Goal: Use online tool/utility: Use online tool/utility

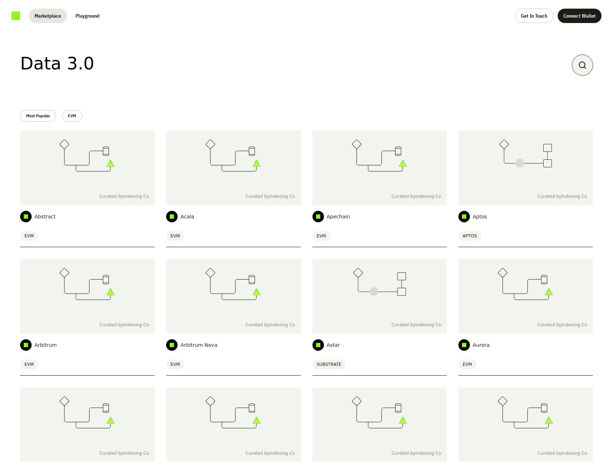
click at [591, 63] on div at bounding box center [582, 65] width 21 height 21
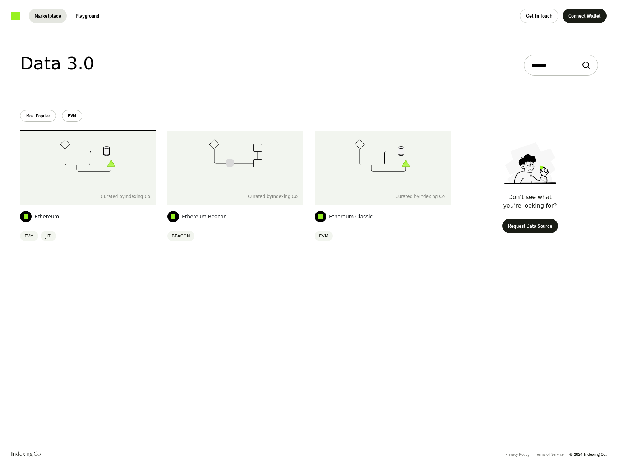
type input "********"
click at [133, 157] on div at bounding box center [88, 158] width 136 height 57
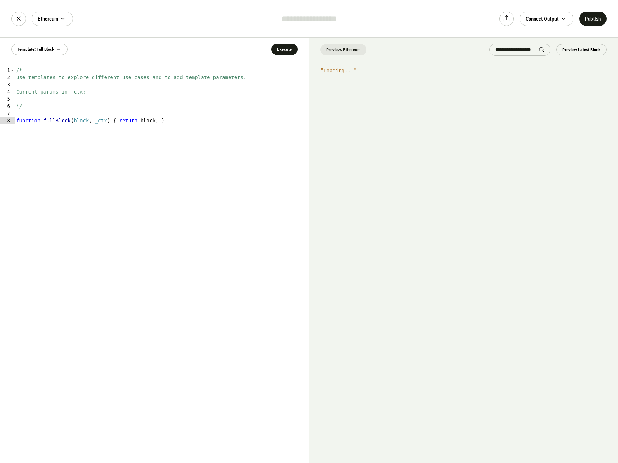
click at [148, 151] on div "/* Use templates to explore different use cases and to add template parameters.…" at bounding box center [162, 272] width 294 height 411
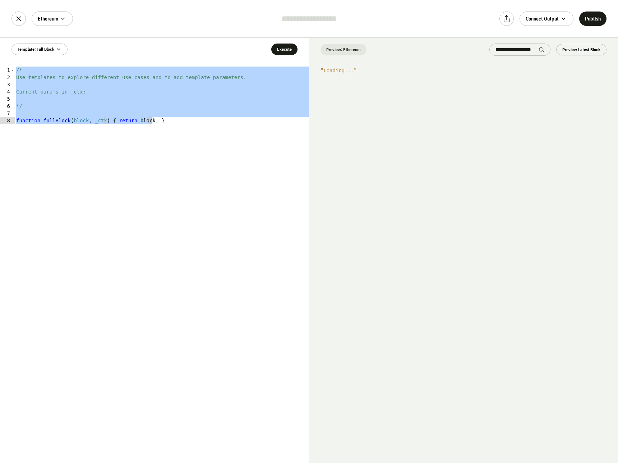
paste textarea
type textarea "*"
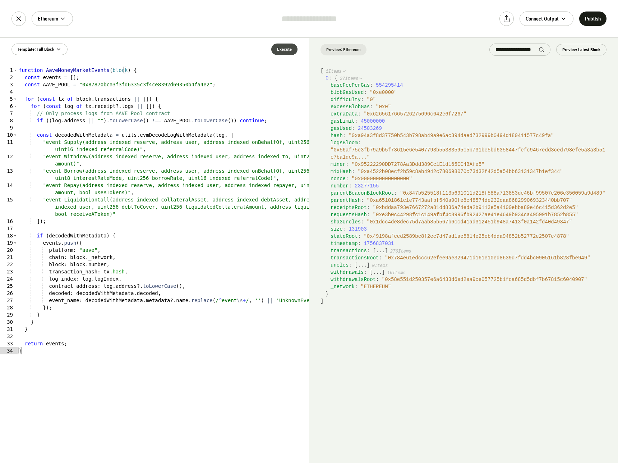
click at [279, 50] on button "Execute" at bounding box center [284, 49] width 26 height 12
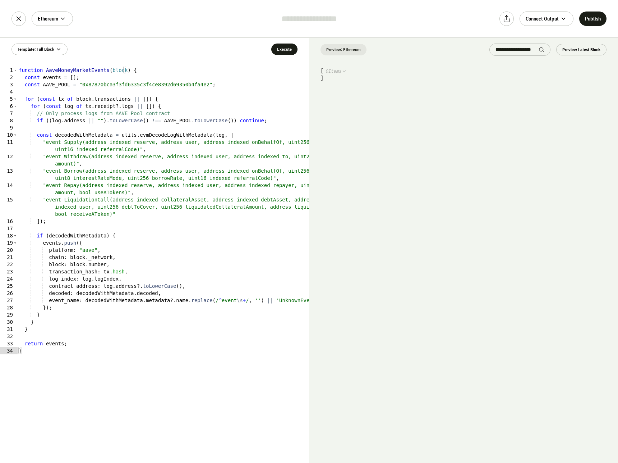
click at [159, 89] on div "function AaveMoneyMarketEvents ( block ) { const events = [ ] ; const AAVE_POOL…" at bounding box center [163, 272] width 292 height 411
click at [165, 83] on div "function AaveMoneyMarketEvents ( block ) { const events = [ ] ; const AAVE_POOL…" at bounding box center [163, 272] width 292 height 411
type textarea "**********"
click at [165, 83] on div "function AaveMoneyMarketEvents ( block ) { const events = [ ] ; const AAVE_POOL…" at bounding box center [163, 272] width 292 height 411
click at [507, 49] on input "search" at bounding box center [517, 50] width 43 height 6
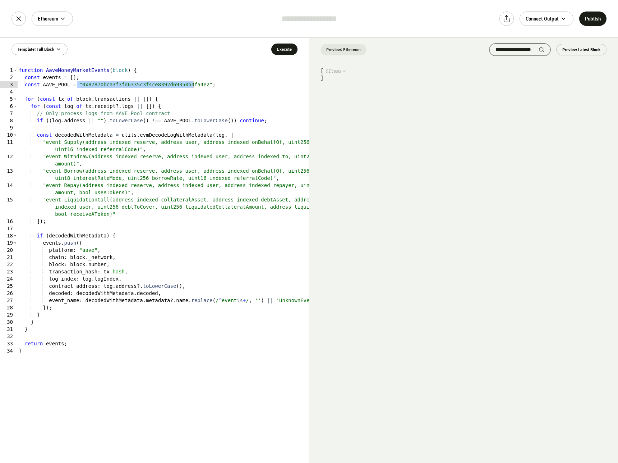
paste input "********"
type input "********"
click at [589, 49] on button "Preview Latest Block" at bounding box center [582, 50] width 50 height 12
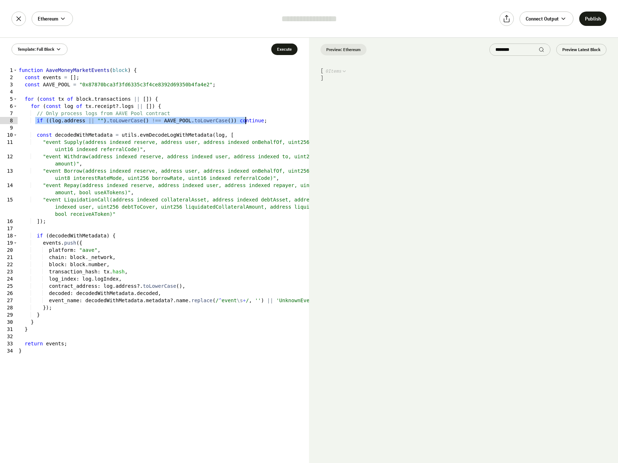
drag, startPoint x: 36, startPoint y: 120, endPoint x: 291, endPoint y: 121, distance: 254.9
click at [291, 121] on div "function AaveMoneyMarketEvents ( block ) { const events = [ ] ; const AAVE_POOL…" at bounding box center [163, 272] width 292 height 411
click at [281, 42] on div "Template: Full Block Execute" at bounding box center [154, 49] width 309 height 23
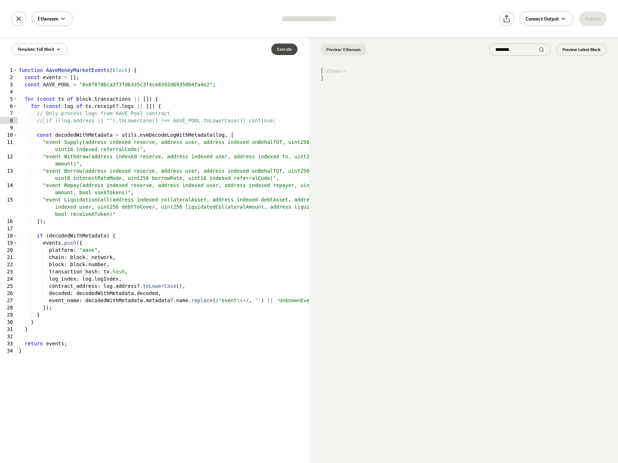
click at [293, 49] on button "Execute" at bounding box center [284, 49] width 26 height 12
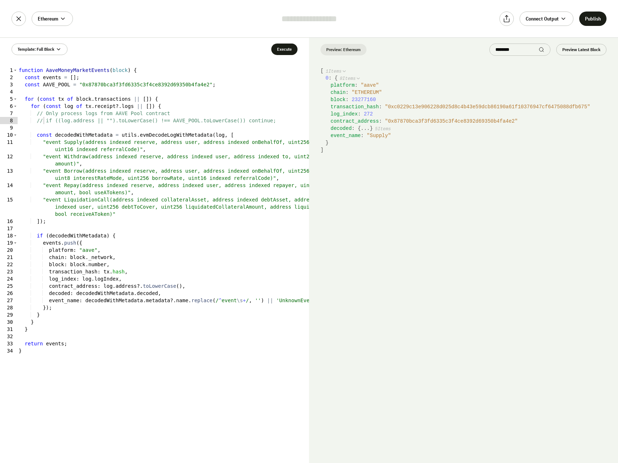
click at [363, 128] on button "..." at bounding box center [365, 128] width 9 height 7
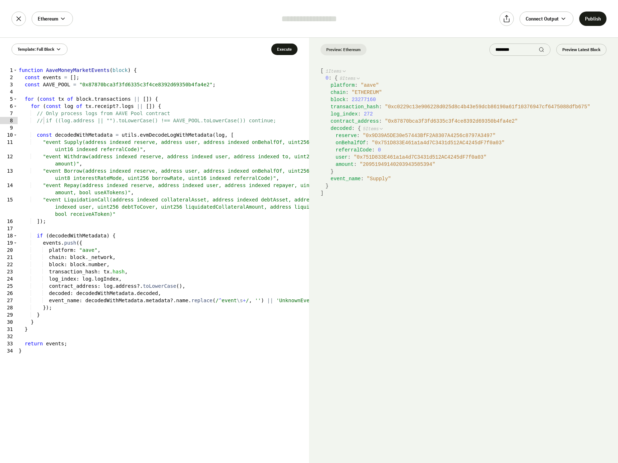
click at [129, 83] on div "function AaveMoneyMarketEvents ( block ) { const events = [ ] ; const AAVE_POOL…" at bounding box center [163, 272] width 292 height 411
click at [385, 224] on code "[ 1 Items 0 : { 8 Items platform : " aave " chain : " ETHEREUM " block : 232771…" at bounding box center [463, 264] width 309 height 395
click at [356, 120] on span "contract_address" at bounding box center [355, 121] width 48 height 6
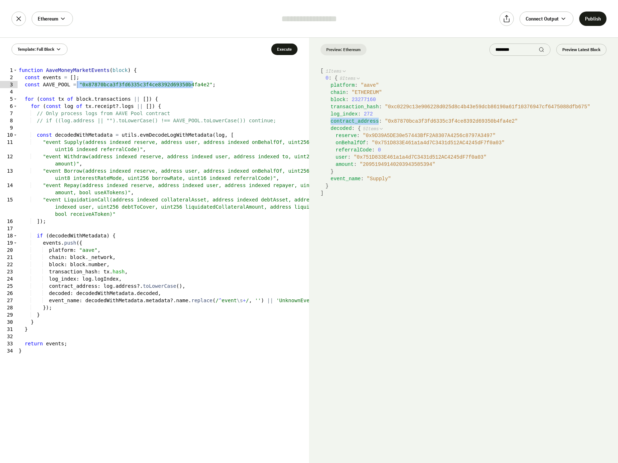
click at [400, 158] on span "" 0x751D833E461a1a4d7C3431d512AC4245dF7f0a03 "" at bounding box center [420, 157] width 133 height 6
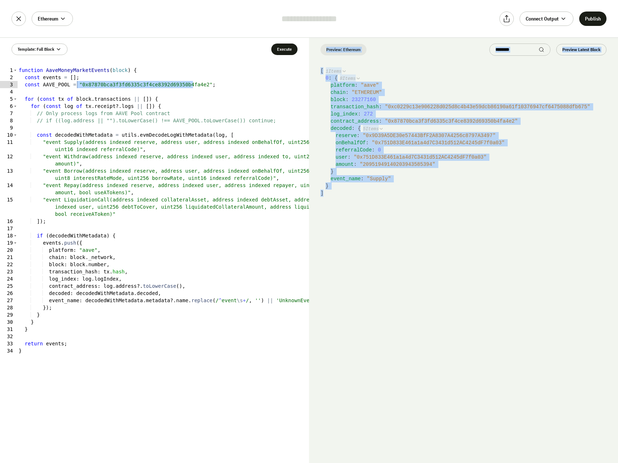
drag, startPoint x: 380, startPoint y: 198, endPoint x: 311, endPoint y: 45, distance: 168.2
click at [311, 45] on div "Preview: Ethereum ******** Preview Latest Block [ 1 Items 0 : { 8 Items platfor…" at bounding box center [463, 250] width 309 height 425
copy div "Preview: Ethereum Preview Latest Block [ 1 Items 0 : { 8 Items platform : " aav…"
click at [442, 216] on code "[ 1 Items 0 : { 8 Items platform : " aave " chain : " ETHEREUM " block : 232771…" at bounding box center [463, 264] width 309 height 395
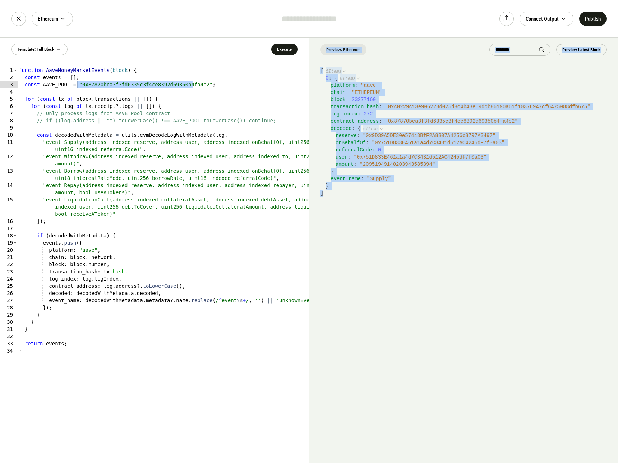
drag, startPoint x: 422, startPoint y: 223, endPoint x: 316, endPoint y: 53, distance: 200.7
click at [316, 53] on div "Preview: Ethereum ******** Preview Latest Block [ 1 Items 0 : { 8 Items platfor…" at bounding box center [463, 250] width 309 height 425
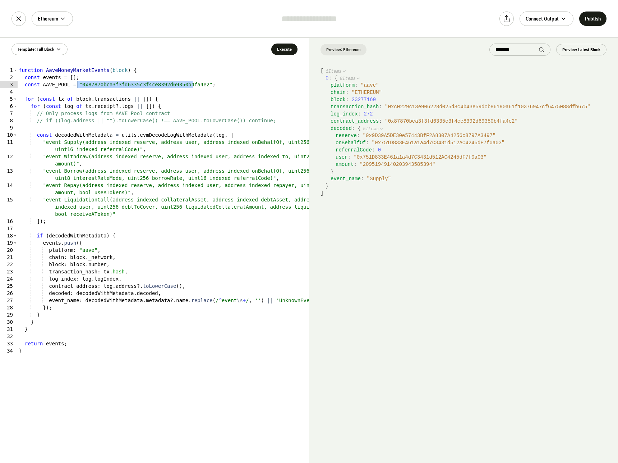
click at [189, 221] on div "function AaveMoneyMarketEvents ( block ) { const events = [ ] ; const AAVE_POOL…" at bounding box center [163, 272] width 292 height 411
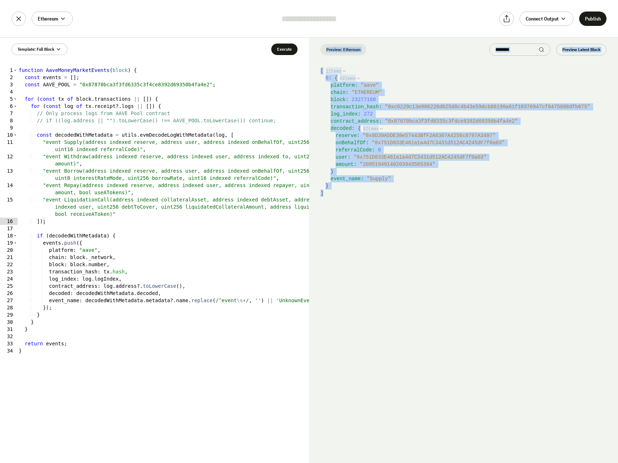
drag, startPoint x: 376, startPoint y: 206, endPoint x: 297, endPoint y: 72, distance: 156.2
click at [297, 72] on div "Template: Full Block Execute *** 1 2 3 4 5 6 7 8 9 10 11 12 13 14 15 16 17 18 1…" at bounding box center [309, 249] width 618 height 425
copy div "Preview: Ethereum Preview Latest Block [ 1 Items 0 : { 8 Items platform : " aav…"
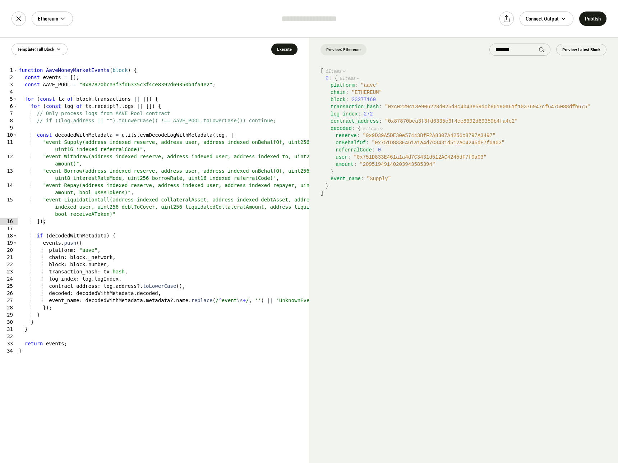
click at [39, 122] on div "function AaveMoneyMarketEvents ( block ) { const events = [ ] ; const AAVE_POOL…" at bounding box center [163, 272] width 292 height 411
click at [44, 121] on div "function AaveMoneyMarketEvents ( block ) { const events = [ ] ; const AAVE_POOL…" at bounding box center [163, 272] width 292 height 411
click at [237, 193] on div "function AaveMoneyMarketEvents ( block ) { const events = [ ] ; const AAVE_POOL…" at bounding box center [163, 272] width 292 height 411
type textarea "**********"
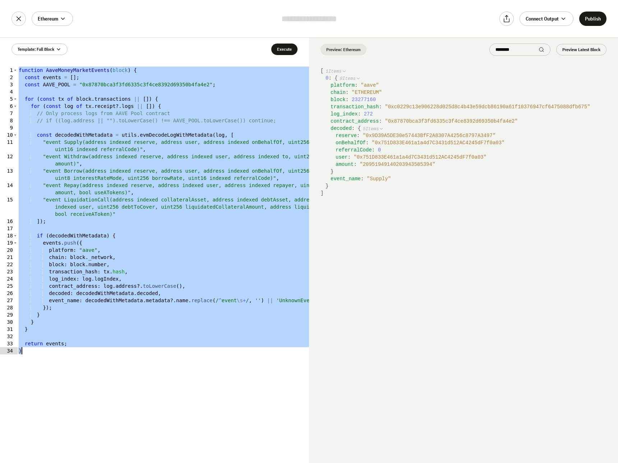
paste textarea
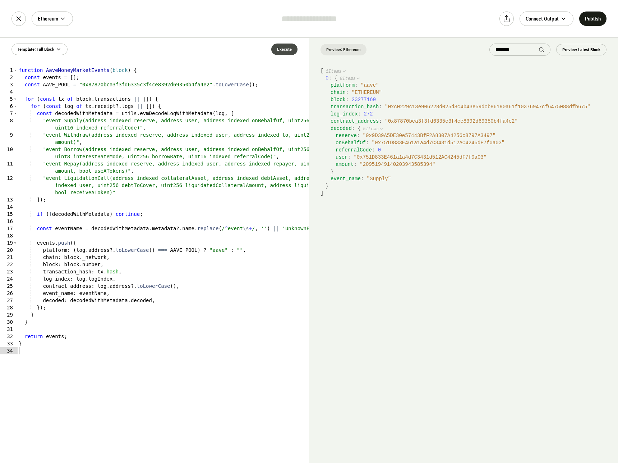
click at [286, 48] on button "Execute" at bounding box center [284, 49] width 26 height 12
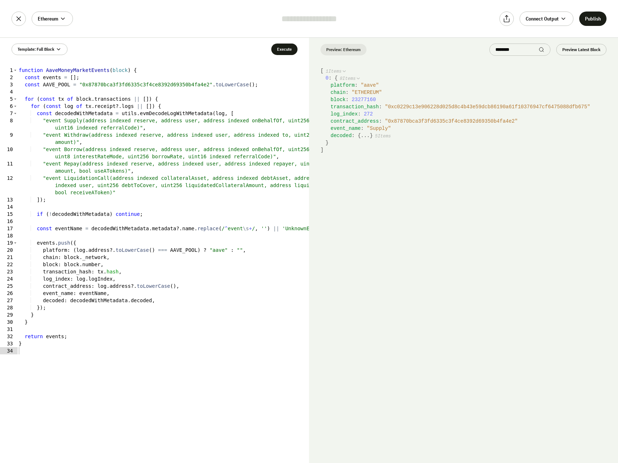
click at [363, 135] on button "..." at bounding box center [365, 135] width 9 height 7
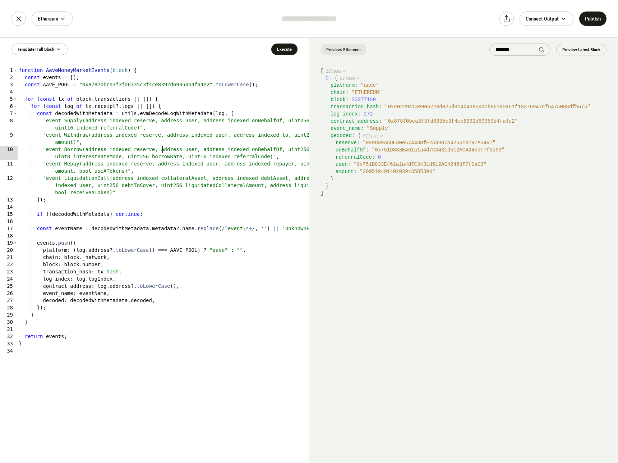
click at [163, 150] on div "function AaveMoneyMarketEvents ( block ) { const events = [ ] ; const AAVE_POOL…" at bounding box center [163, 272] width 292 height 411
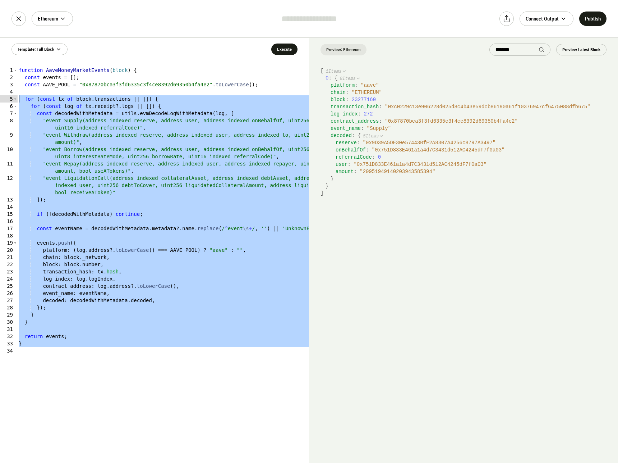
drag, startPoint x: 84, startPoint y: 302, endPoint x: 4, endPoint y: 102, distance: 215.6
click at [4, 102] on div "**********" at bounding box center [154, 265] width 309 height 396
click at [52, 147] on div "function AaveMoneyMarketEvents ( block ) { const events = [ ] ; const AAVE_POOL…" at bounding box center [163, 265] width 292 height 396
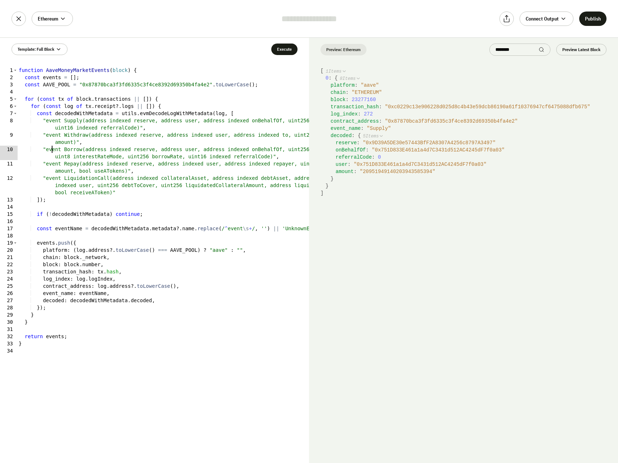
click at [48, 334] on div "function AaveMoneyMarketEvents ( block ) { const events = [ ] ; const AAVE_POOL…" at bounding box center [163, 272] width 292 height 411
click at [294, 47] on button "Execute" at bounding box center [284, 49] width 26 height 12
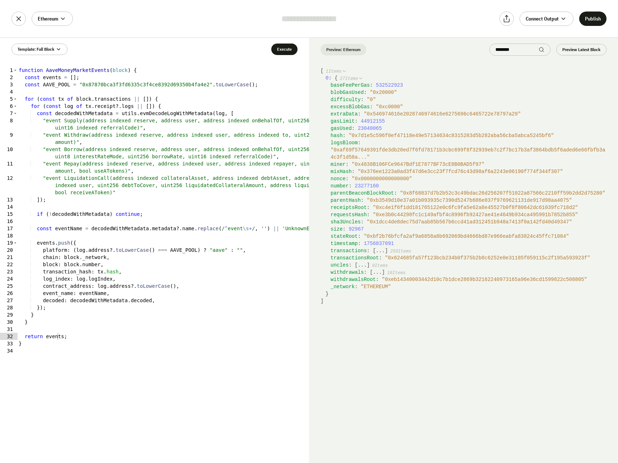
click at [182, 197] on div "function AaveMoneyMarketEvents ( block ) { const events = [ ] ; const AAVE_POOL…" at bounding box center [163, 272] width 292 height 411
type textarea "*"
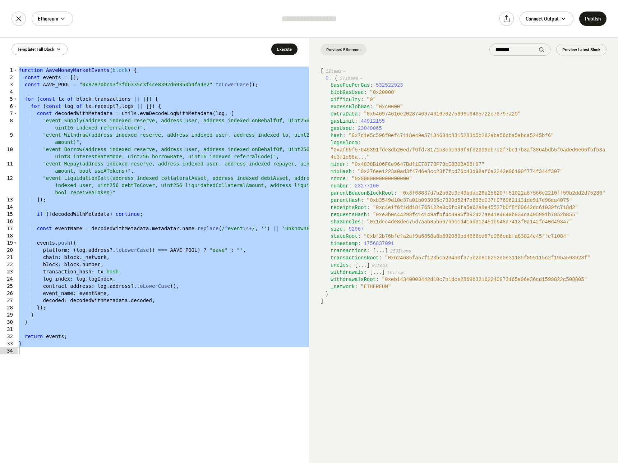
scroll to position [3, 0]
paste textarea
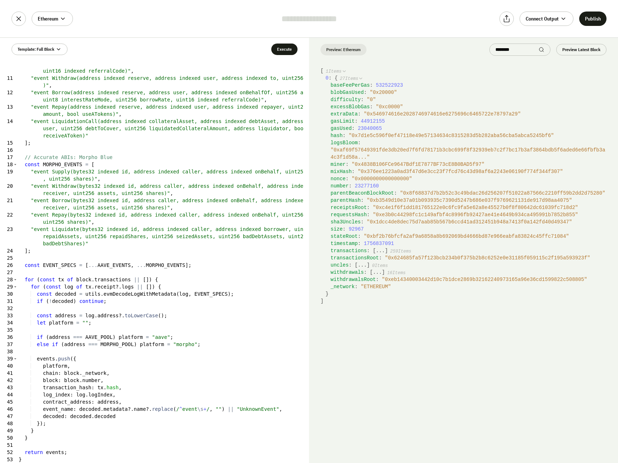
scroll to position [71, 0]
click at [221, 183] on div ""event Supply(address indexed reserve, address user, address indexed onBehalfOf…" at bounding box center [160, 269] width 287 height 418
type textarea "**********"
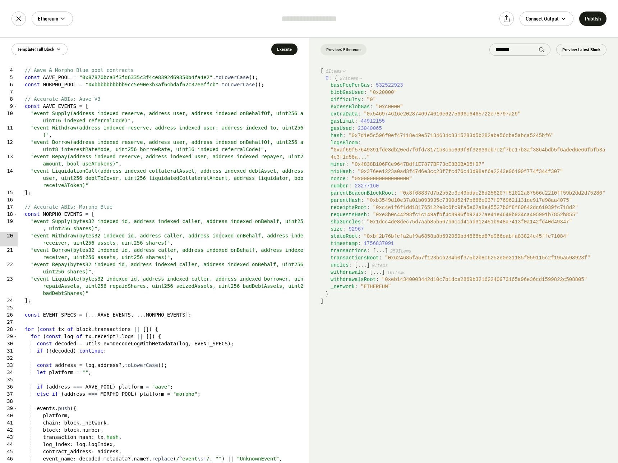
scroll to position [78, 0]
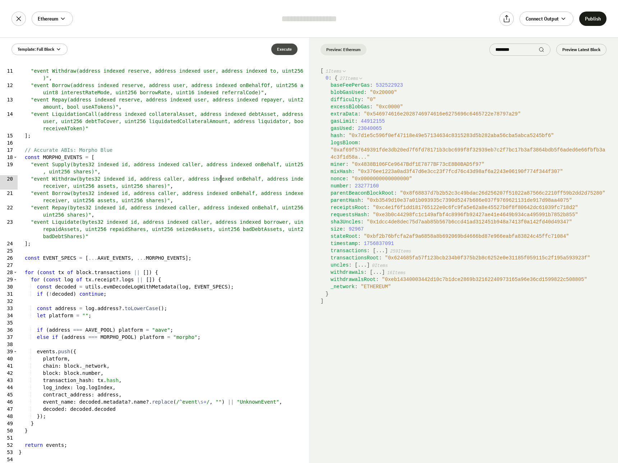
click at [290, 50] on button "Execute" at bounding box center [284, 49] width 26 height 12
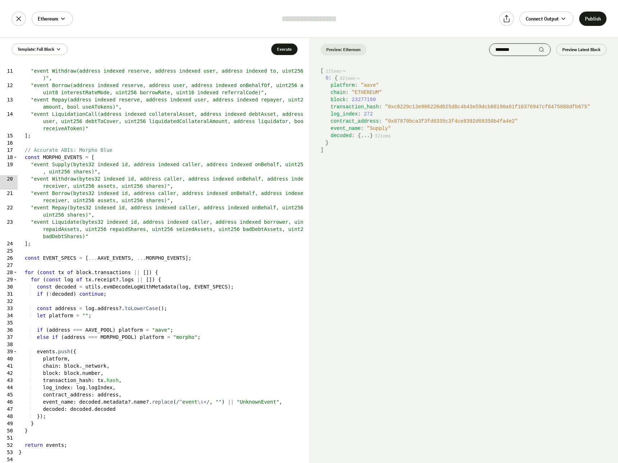
click at [509, 51] on input "********" at bounding box center [517, 50] width 43 height 6
click at [568, 230] on code "[ 1 Items 0 : { 8 Items platform : " aave " chain : " ETHEREUM " block : 232771…" at bounding box center [463, 264] width 309 height 395
click at [507, 54] on div "********" at bounding box center [520, 49] width 61 height 12
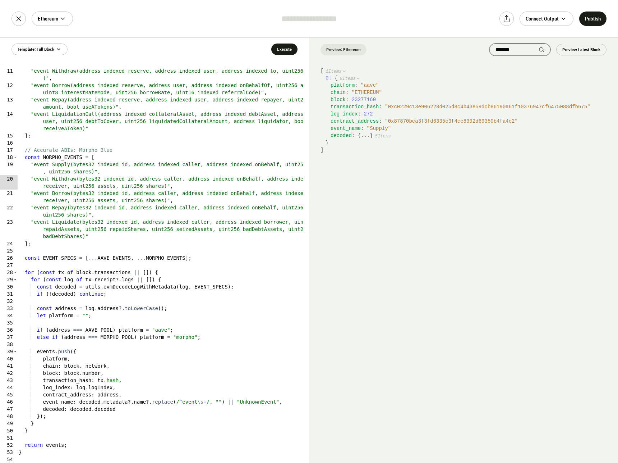
click at [508, 52] on input "********" at bounding box center [517, 50] width 43 height 6
paste input "search"
type input "********"
click at [453, 197] on code "[ 1 Items 0 : { 8 Items platform : " aave " chain : " ETHEREUM " block : 232771…" at bounding box center [463, 264] width 309 height 395
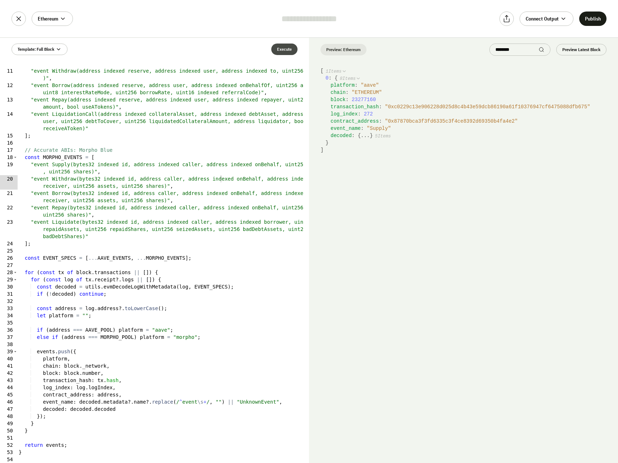
click at [282, 53] on button "Execute" at bounding box center [284, 49] width 26 height 12
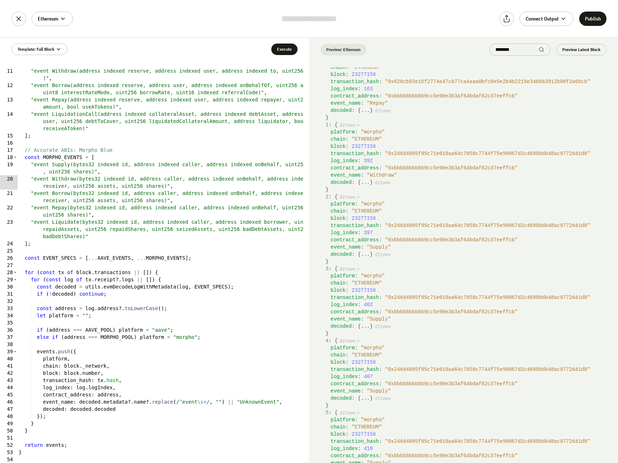
scroll to position [50, 0]
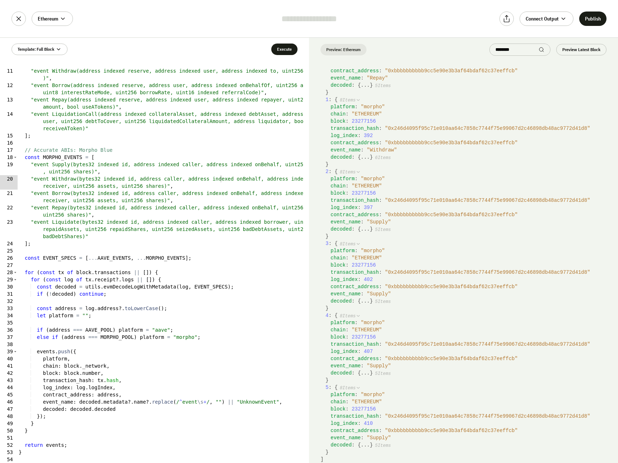
click at [573, 249] on div "platform : " morpho "" at bounding box center [469, 250] width 276 height 7
click at [419, 343] on span "" 0x246d4095f95c71e010aa64c7858c7744f75e99067d2c46898db48ac9772d41d8 "" at bounding box center [487, 344] width 205 height 6
copy span "0x246d4095f95c71e010aa64c7858c7744f75e99067d2c46898db48ac9772d41d8"
click at [165, 344] on div ""event Supply(address indexed reserve, address user, address indexed onBehalfOf…" at bounding box center [160, 262] width 287 height 418
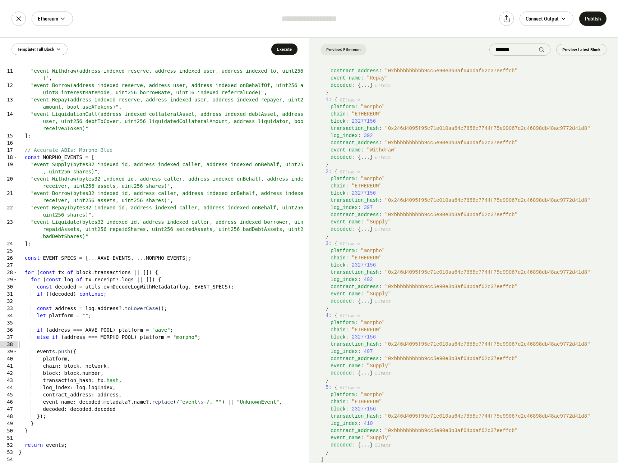
click at [125, 208] on div ""event Supply(address indexed reserve, address user, address indexed onBehalfOf…" at bounding box center [160, 262] width 287 height 418
type textarea "*"
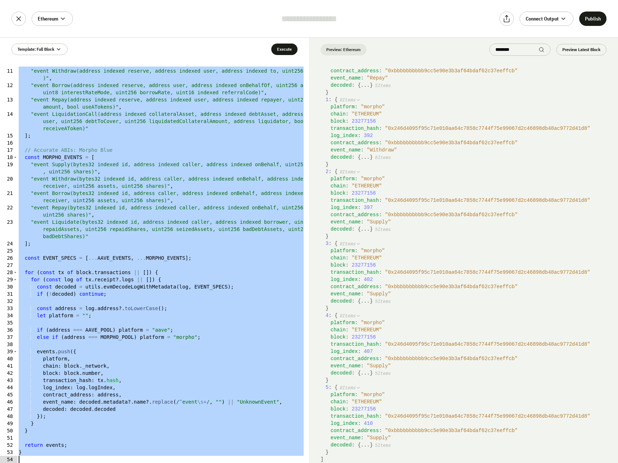
paste textarea
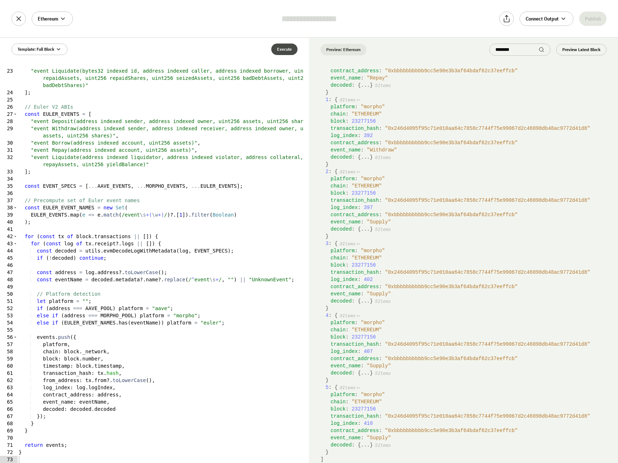
click at [285, 52] on button "Execute" at bounding box center [284, 49] width 26 height 12
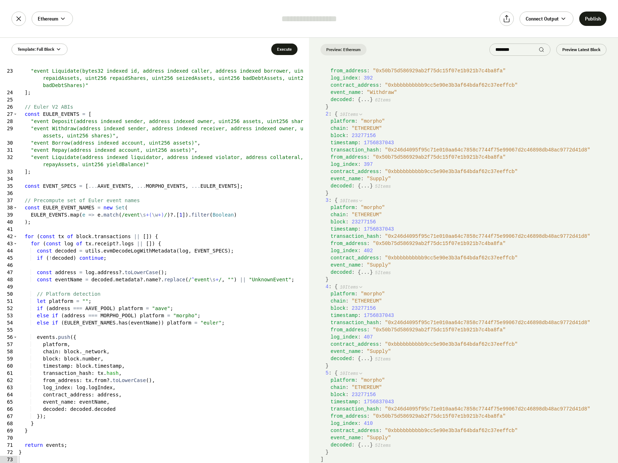
scroll to position [0, 0]
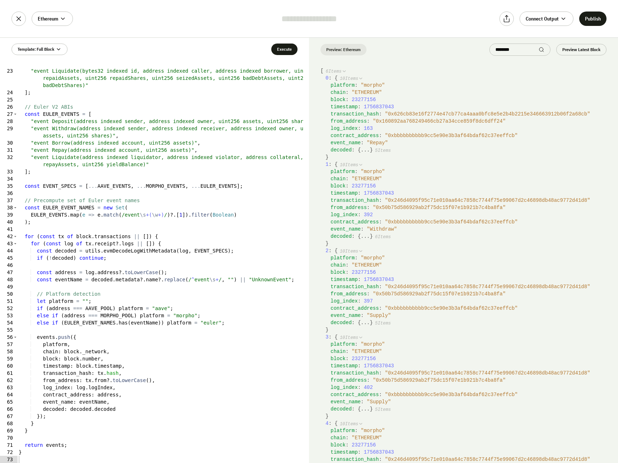
click at [206, 164] on div ""event Repay(bytes32 indexed id, address indexed caller, address indexed onBeha…" at bounding box center [160, 262] width 287 height 418
type textarea "*"
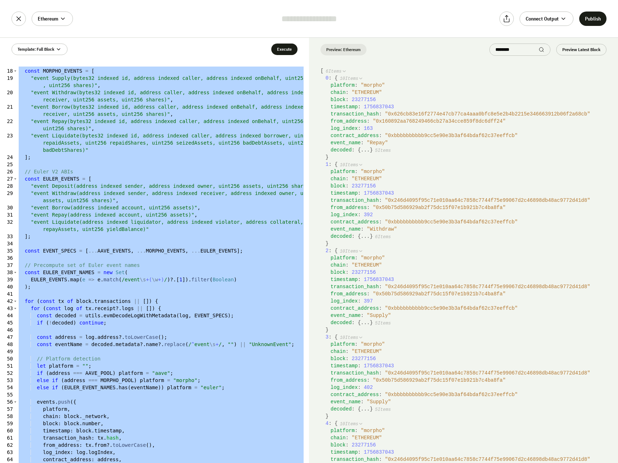
scroll to position [229, 0]
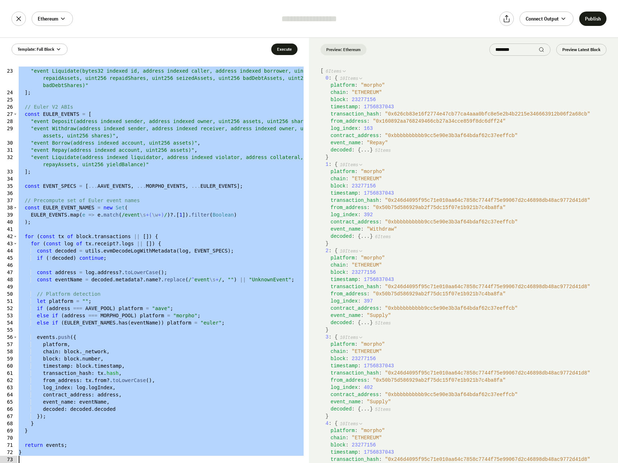
click at [228, 227] on div ""event Repay(bytes32 indexed id, address indexed caller, address indexed onBeha…" at bounding box center [160, 265] width 287 height 396
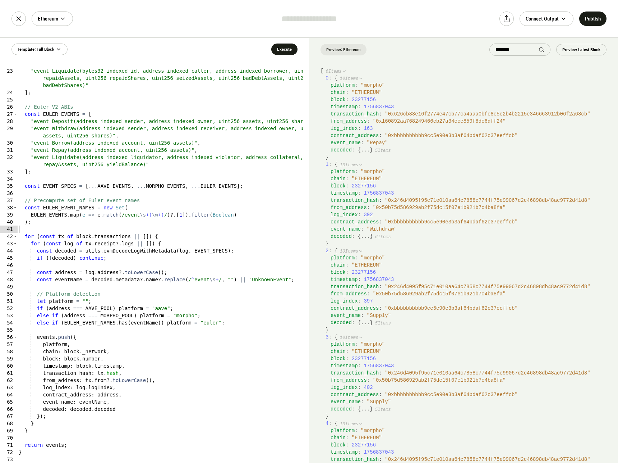
click at [197, 307] on div ""event Repay(bytes32 indexed id, address indexed caller, address indexed onBeha…" at bounding box center [160, 262] width 287 height 418
type textarea "*"
paste textarea
click at [197, 307] on div ""event Repay(bytes32 indexed id, address indexed caller, address indexed onBeha…" at bounding box center [160, 262] width 287 height 418
type textarea "*"
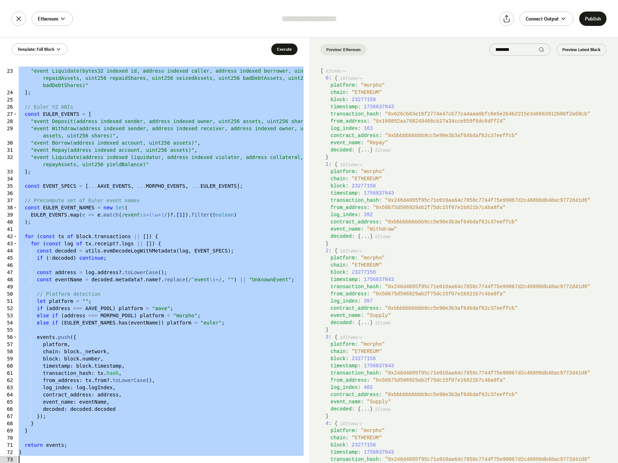
paste textarea
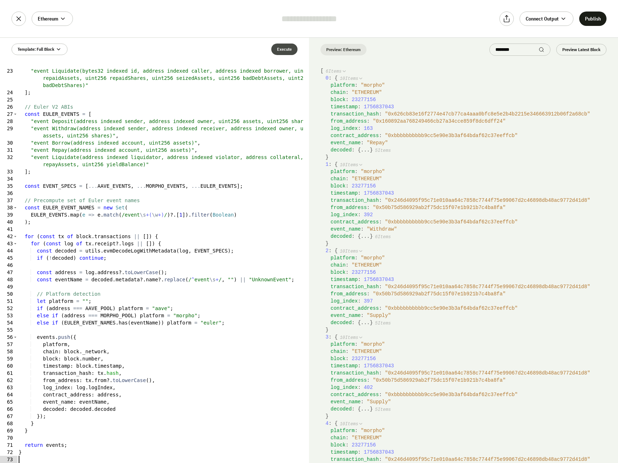
click at [284, 49] on button "Execute" at bounding box center [284, 49] width 26 height 12
click at [519, 56] on div "Preview: Ethereum ******** Preview Latest Block" at bounding box center [463, 50] width 309 height 24
click at [523, 48] on input "********" at bounding box center [517, 50] width 43 height 6
type input "********"
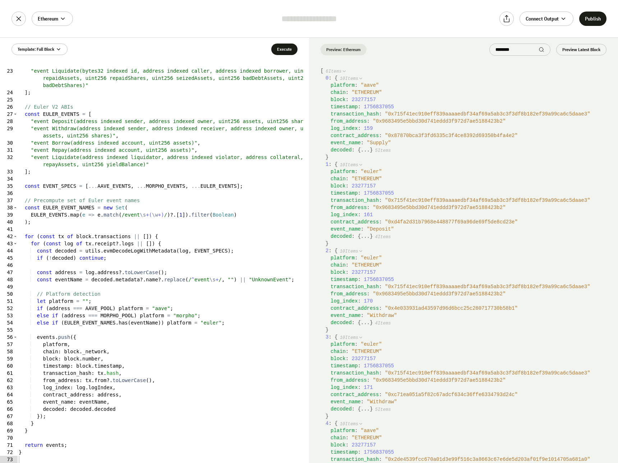
click at [361, 234] on button "..." at bounding box center [365, 236] width 9 height 7
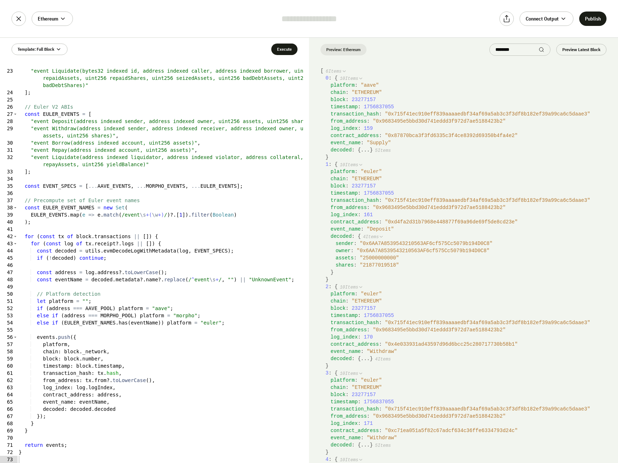
click at [398, 207] on span "" 0x9683495e5bbd30d741eddd3f972d7ae5188423b2 "" at bounding box center [439, 208] width 133 height 6
click at [487, 198] on span "" 0x715f41ec910eff839aaaaedbf34af69a5ab3c3f3df8b182ef39a99ca6c5daae3 "" at bounding box center [487, 200] width 205 height 6
copy span "0x715f41ec910eff839aaaaedbf34af69a5ab3c3f3df8b182ef39a99ca6c5daae3"
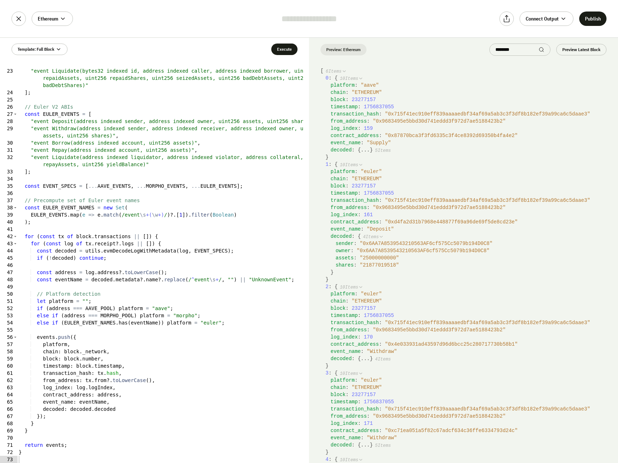
click at [470, 216] on div "log_index : 161" at bounding box center [469, 214] width 276 height 7
click at [441, 330] on span "" 0x9683495e5bbd30d741eddd3f972d7ae5188423b2 "" at bounding box center [439, 330] width 133 height 6
copy span "0x9683495e5bbd30d741eddd3f972d7ae5188423b2"
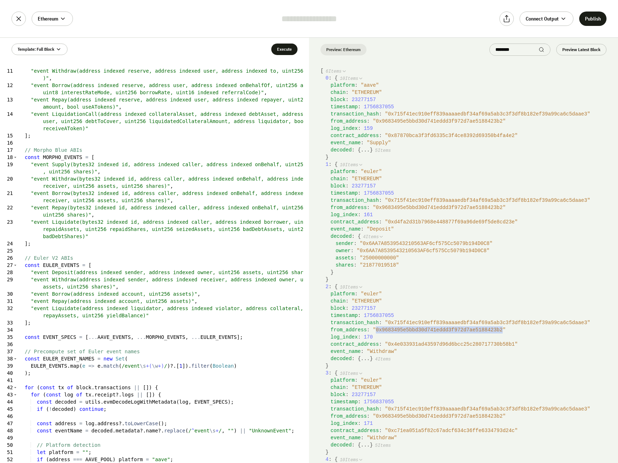
scroll to position [186, 0]
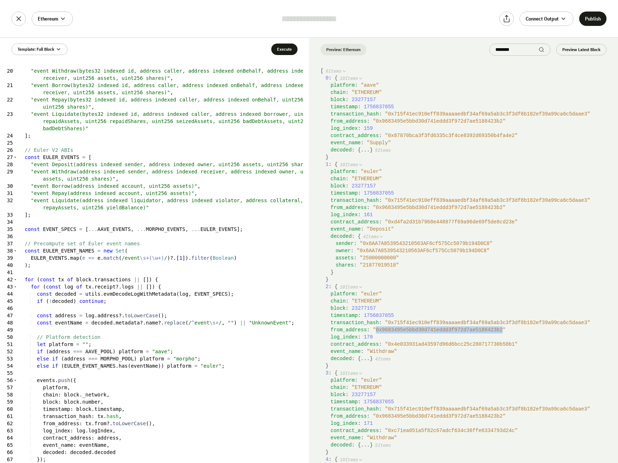
click at [181, 326] on div ""event Supply(bytes32 indexed id, address indexed caller, address indexed onBeh…" at bounding box center [160, 262] width 287 height 418
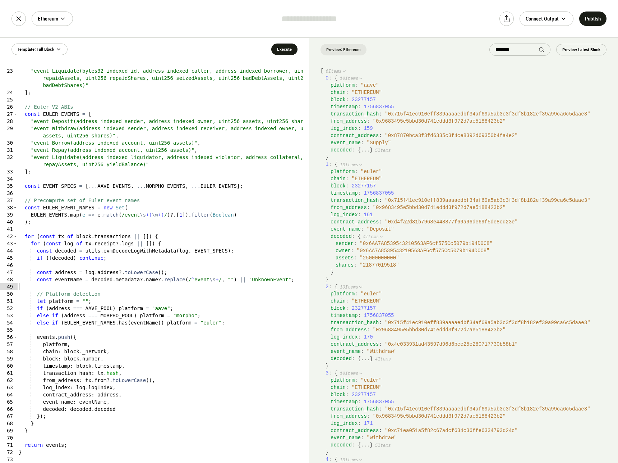
click at [183, 320] on div ""event Repay(bytes32 indexed id, address indexed caller, address indexed onBeha…" at bounding box center [160, 262] width 287 height 418
type textarea "*"
